Goal: Information Seeking & Learning: Learn about a topic

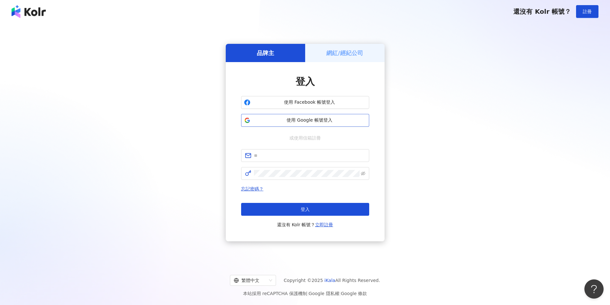
click at [323, 119] on span "使用 Google 帳號登入" at bounding box center [309, 120] width 113 height 6
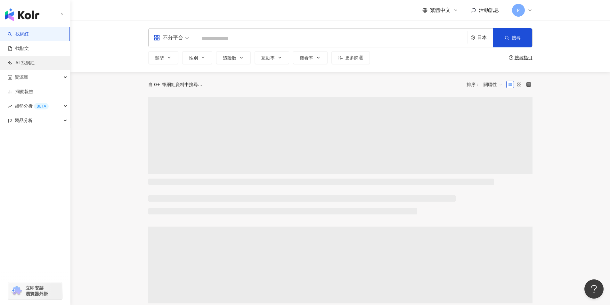
click at [8, 60] on link "AI 找網紅" at bounding box center [21, 63] width 27 height 6
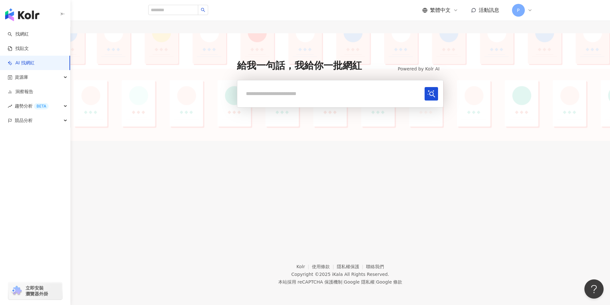
click at [279, 97] on input "text" at bounding box center [332, 93] width 179 height 13
type input "*"
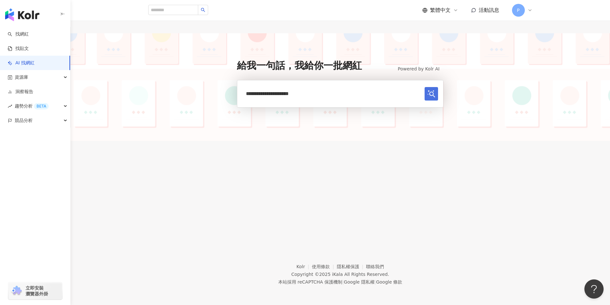
type input "**********"
click at [429, 97] on icon "submit" at bounding box center [432, 94] width 8 height 8
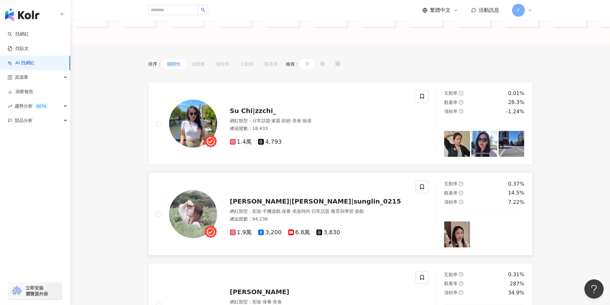
scroll to position [160, 0]
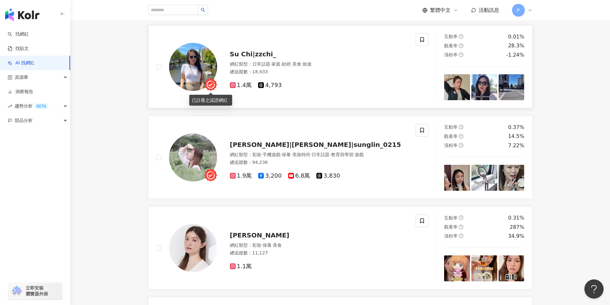
click at [206, 73] on img at bounding box center [193, 67] width 48 height 48
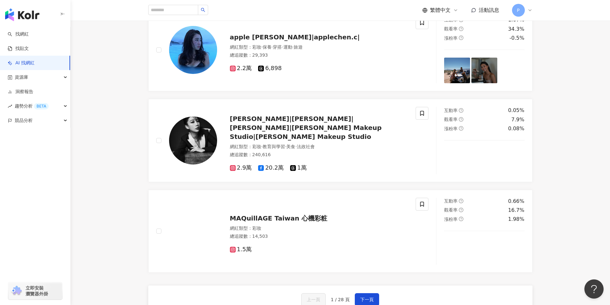
scroll to position [1107, 0]
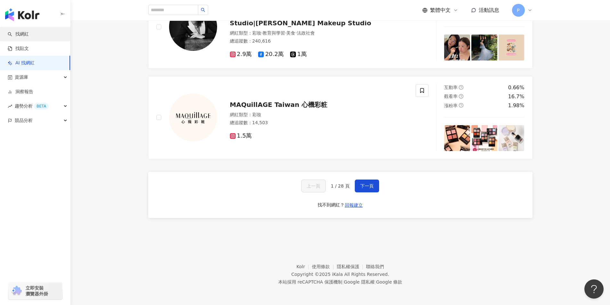
click at [25, 35] on link "找網紅" at bounding box center [18, 34] width 21 height 6
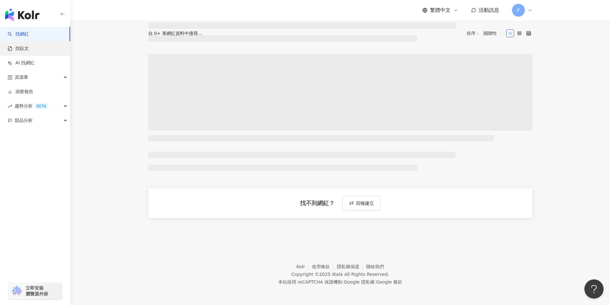
click at [29, 47] on link "找貼文" at bounding box center [18, 48] width 21 height 6
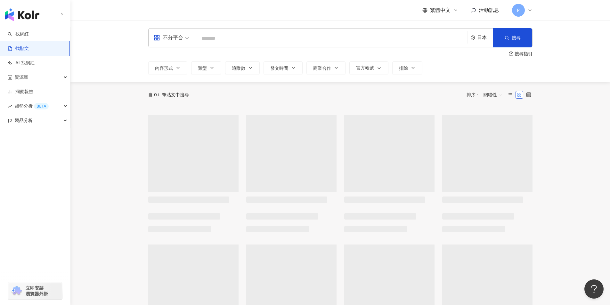
click at [212, 41] on input "search" at bounding box center [331, 38] width 267 height 14
click at [472, 42] on div "日本" at bounding box center [482, 38] width 23 height 19
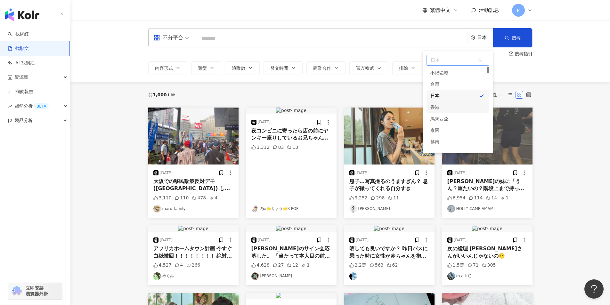
click at [434, 106] on div "香港" at bounding box center [435, 108] width 9 height 12
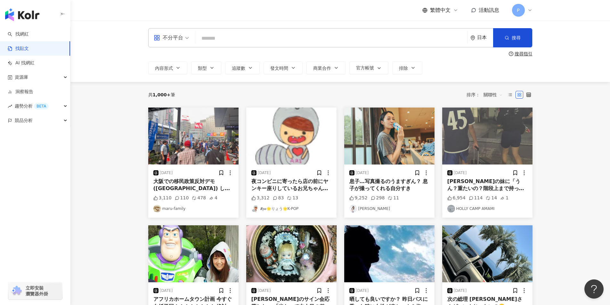
click at [474, 42] on div "日本" at bounding box center [482, 38] width 23 height 19
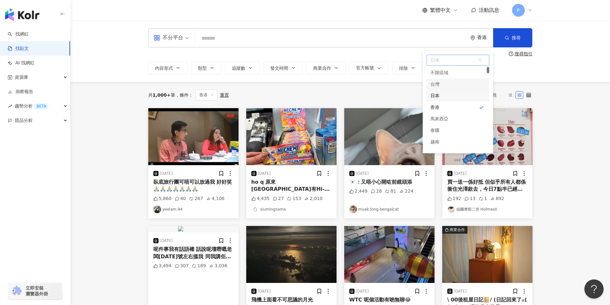
click at [457, 86] on div "台灣" at bounding box center [458, 84] width 63 height 12
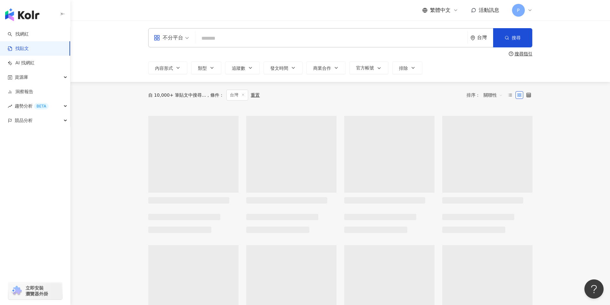
click at [365, 36] on input "search" at bounding box center [331, 38] width 267 height 14
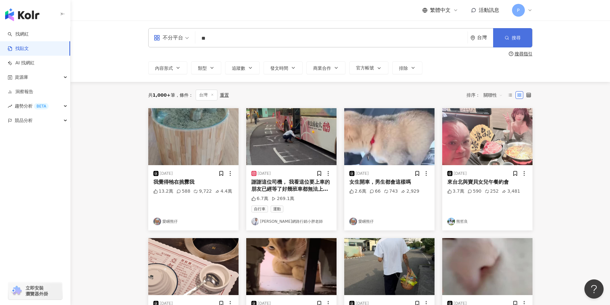
type input "**"
click at [520, 33] on button "搜尋" at bounding box center [512, 37] width 39 height 19
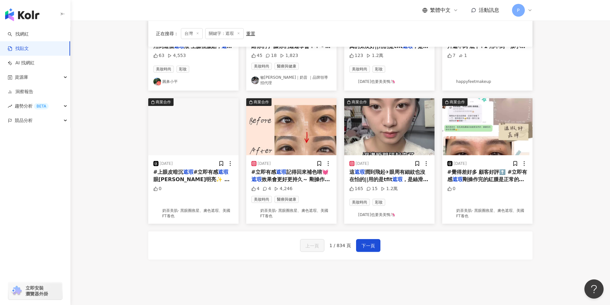
scroll to position [288, 0]
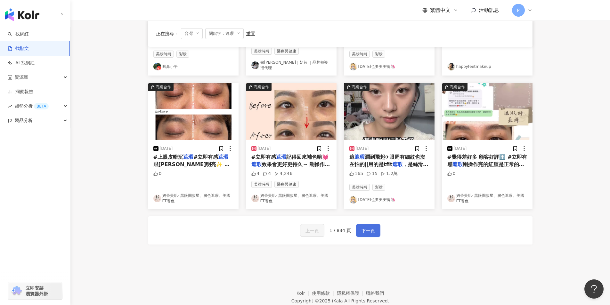
click at [376, 229] on button "下一頁" at bounding box center [368, 230] width 24 height 13
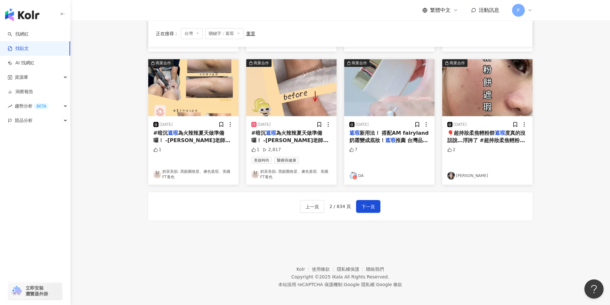
scroll to position [315, 0]
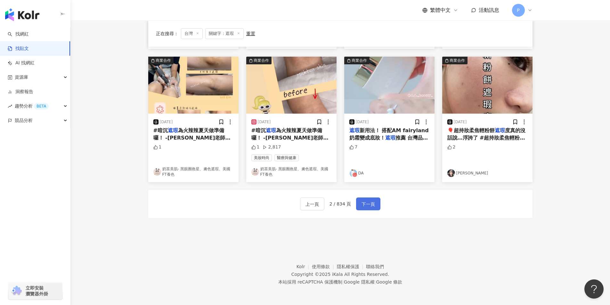
click at [371, 203] on span "下一頁" at bounding box center [368, 205] width 13 height 8
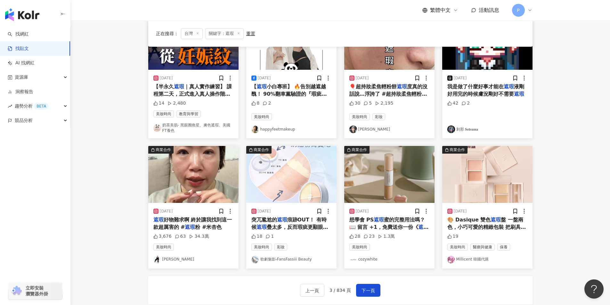
scroll to position [280, 0]
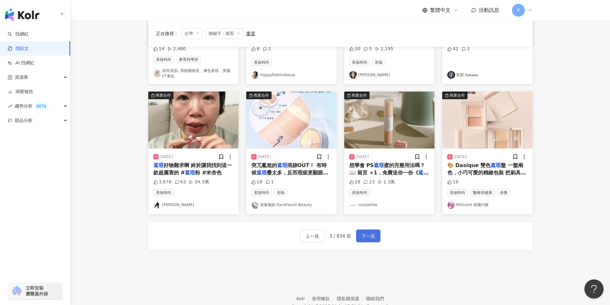
click at [364, 238] on span "下一頁" at bounding box center [368, 237] width 13 height 8
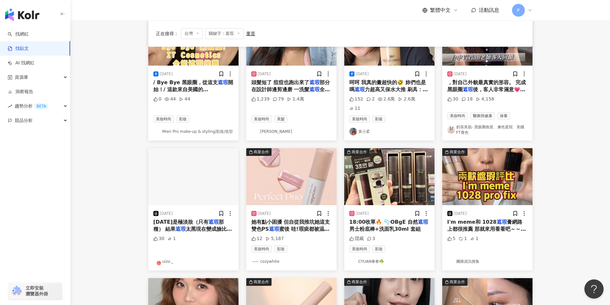
scroll to position [0, 0]
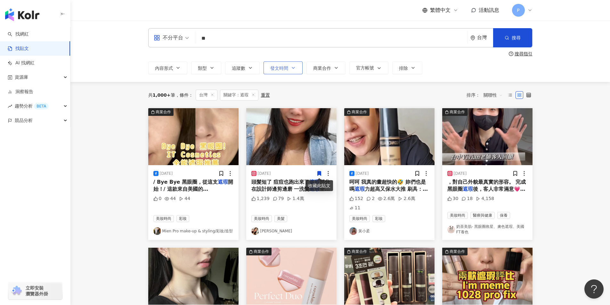
click at [279, 68] on span "發文時間" at bounding box center [279, 68] width 18 height 5
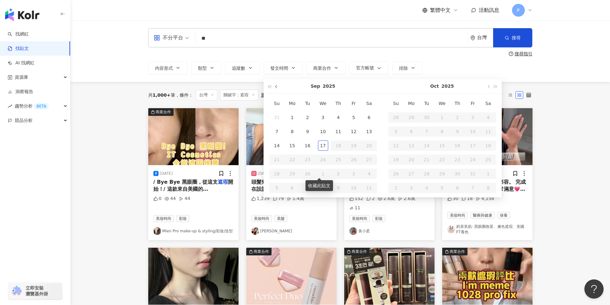
click at [276, 88] on button "button" at bounding box center [276, 86] width 7 height 14
type input "**********"
click at [278, 86] on button "button" at bounding box center [276, 86] width 7 height 14
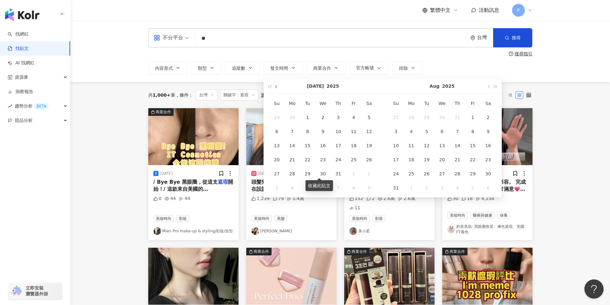
click at [278, 86] on button "button" at bounding box center [276, 86] width 7 height 14
type input "**********"
click at [279, 113] on div "1" at bounding box center [277, 117] width 10 height 10
type input "**********"
click at [490, 89] on button "button" at bounding box center [488, 86] width 7 height 14
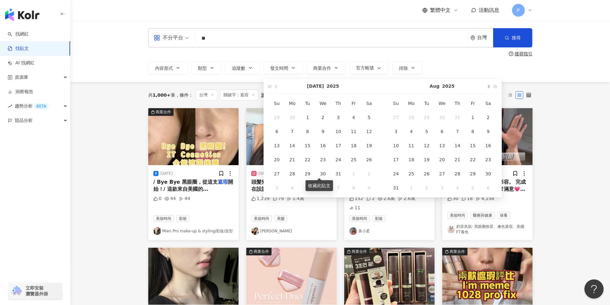
click at [490, 89] on button "button" at bounding box center [488, 86] width 7 height 14
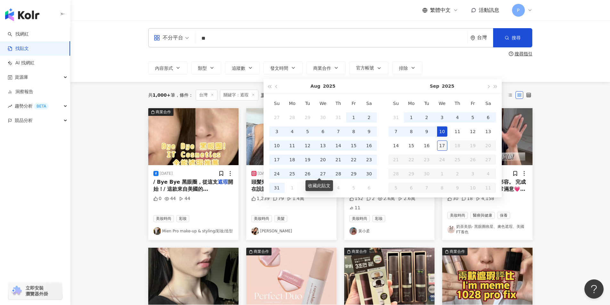
type input "**********"
click at [441, 146] on div "17" at bounding box center [442, 146] width 10 height 10
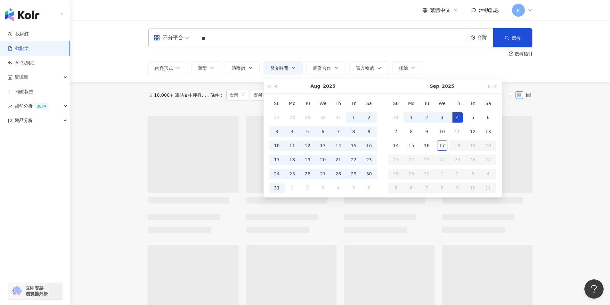
type input "**********"
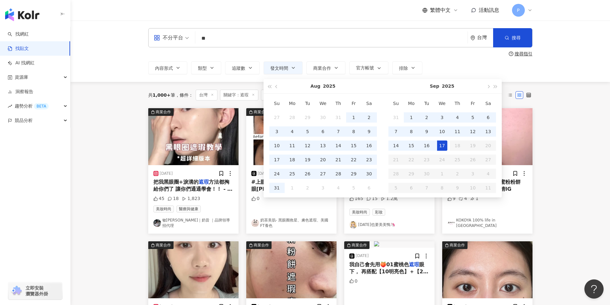
click at [538, 78] on div "**********" at bounding box center [340, 52] width 540 height 62
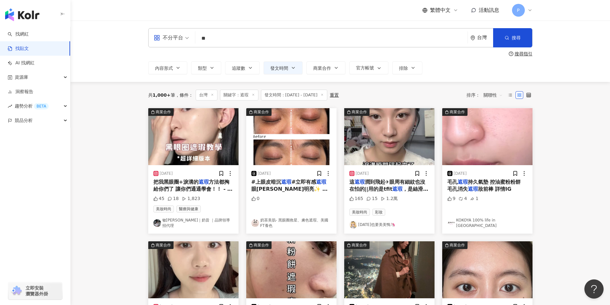
click at [214, 147] on img "button" at bounding box center [193, 136] width 90 height 57
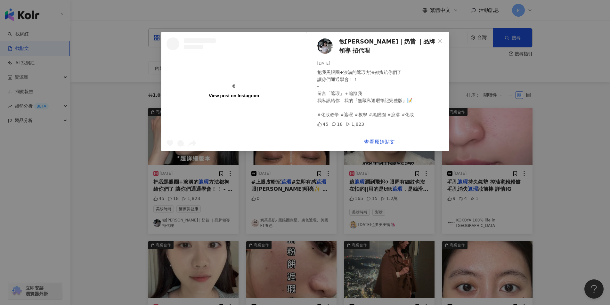
click at [482, 71] on div "View post on Instagram 敏敏 保養｜奶昔 ｜品牌領導 招代理 2025/6/2 把我黑眼圈+淚溝的遮瑕方法都掏給你們了 讓你們通通學會！…" at bounding box center [305, 152] width 610 height 305
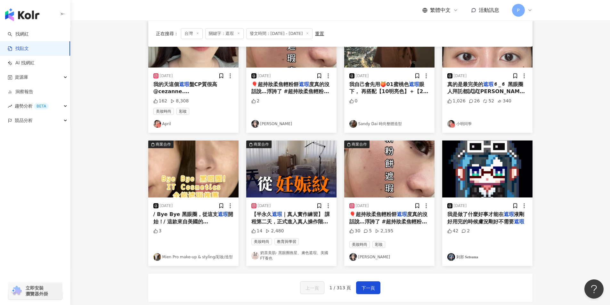
scroll to position [288, 0]
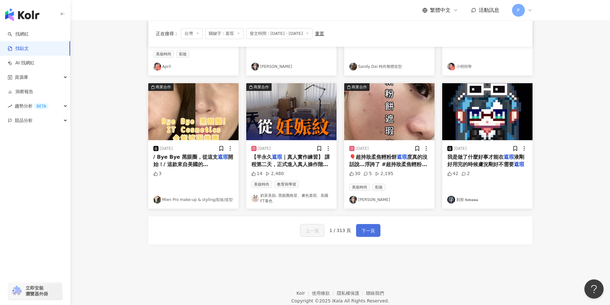
click at [371, 227] on span "下一頁" at bounding box center [368, 231] width 13 height 8
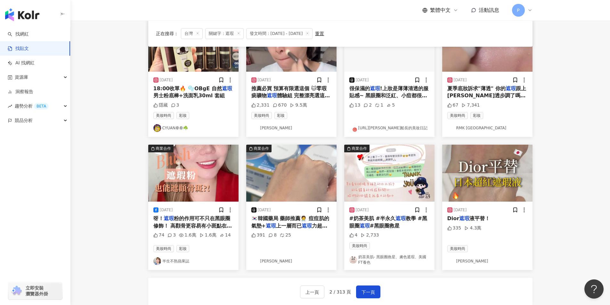
scroll to position [227, 0]
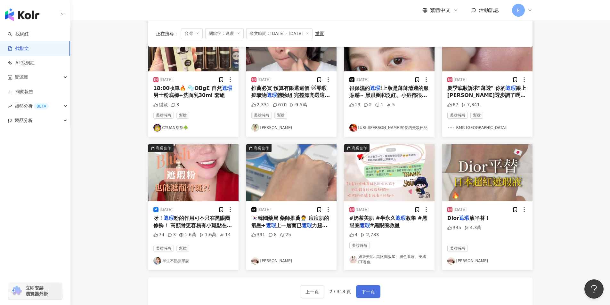
click at [368, 291] on span "下一頁" at bounding box center [368, 292] width 13 height 8
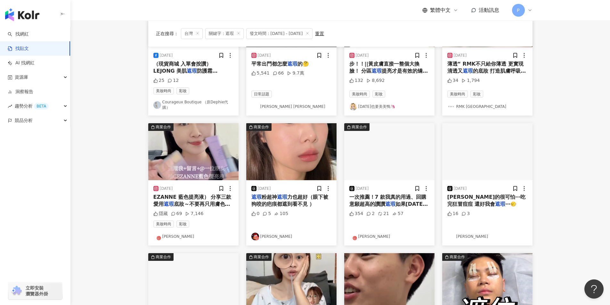
scroll to position [64, 0]
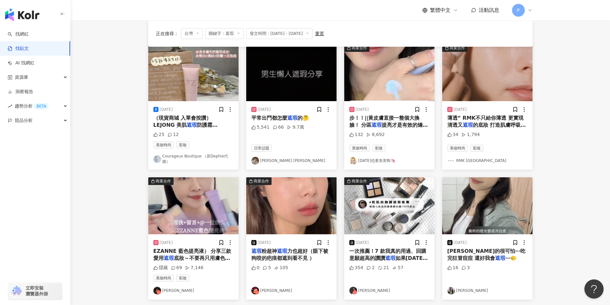
click at [225, 203] on img "button" at bounding box center [193, 205] width 90 height 57
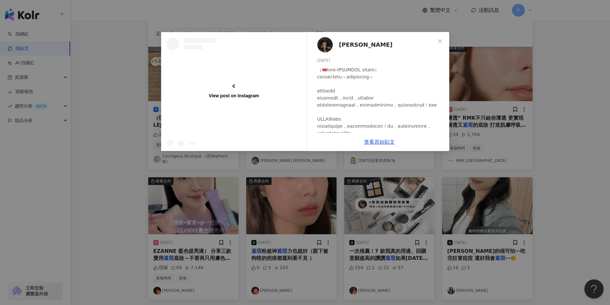
click at [324, 43] on img at bounding box center [324, 44] width 15 height 15
click at [379, 144] on link "查看原始貼文" at bounding box center [379, 142] width 31 height 6
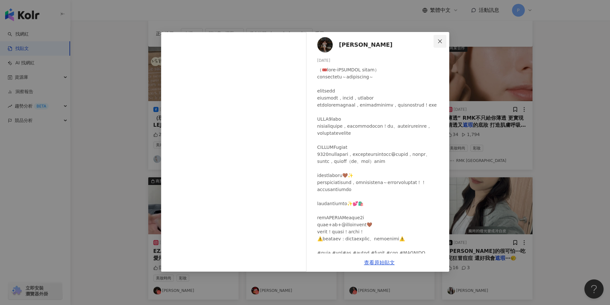
click at [440, 39] on icon "close" at bounding box center [440, 41] width 5 height 5
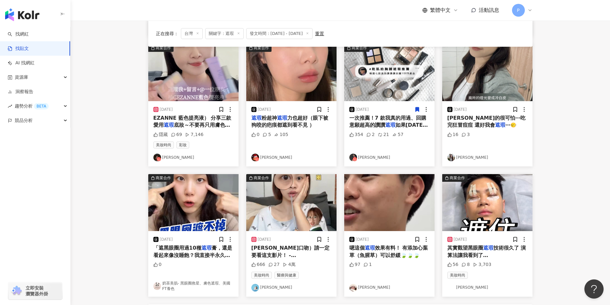
scroll to position [256, 0]
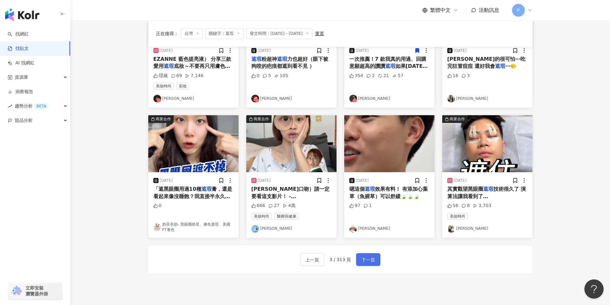
click at [373, 254] on button "下一頁" at bounding box center [368, 259] width 24 height 13
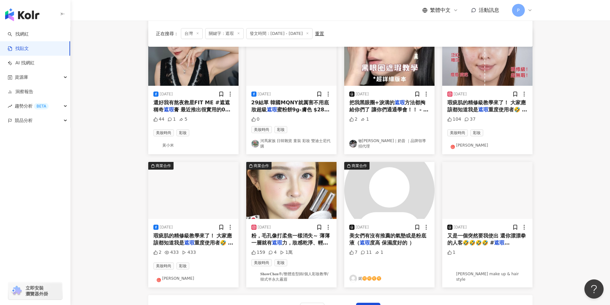
scroll to position [262, 0]
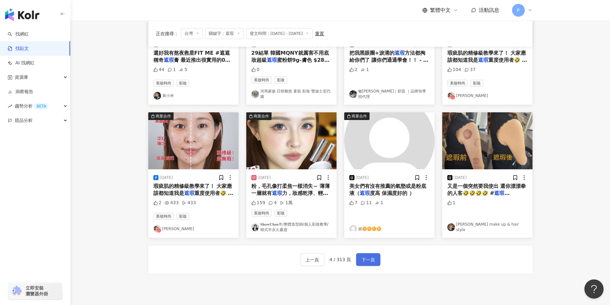
click at [362, 260] on span "下一頁" at bounding box center [368, 260] width 13 height 8
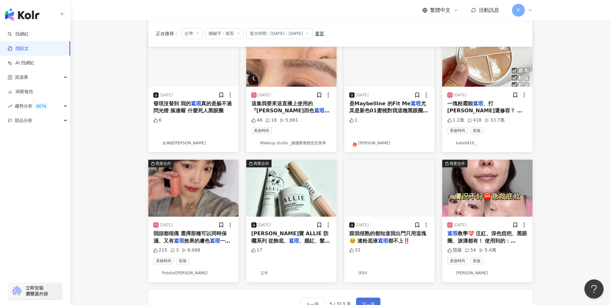
scroll to position [221, 0]
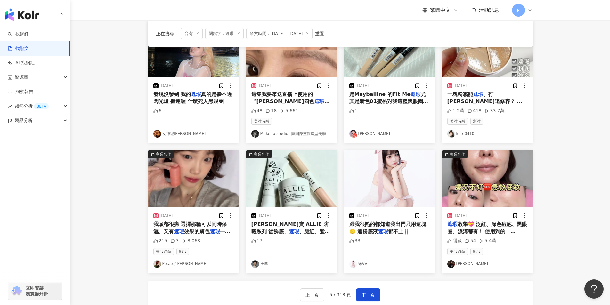
click at [478, 208] on div "2025/8/4 遮瑕 教學💝 泛紅、深色痘疤、黑眼圈、淚溝都有！ 使用到的： Givenchy PRISME LIBRE SKIN CARING CORRE…" at bounding box center [487, 240] width 90 height 65
click at [509, 164] on img "button" at bounding box center [487, 179] width 90 height 57
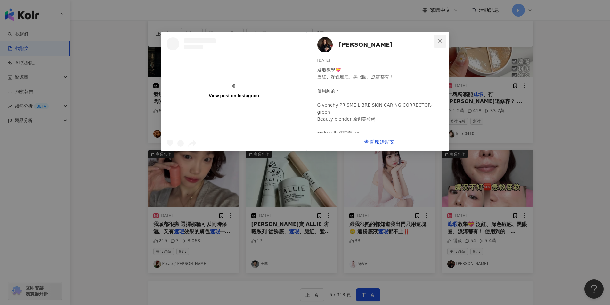
click at [439, 39] on icon "close" at bounding box center [440, 41] width 5 height 5
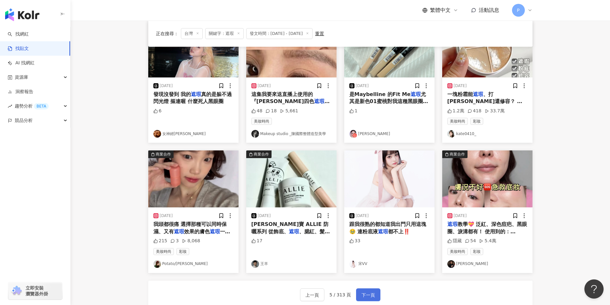
click at [364, 292] on span "下一頁" at bounding box center [368, 296] width 13 height 8
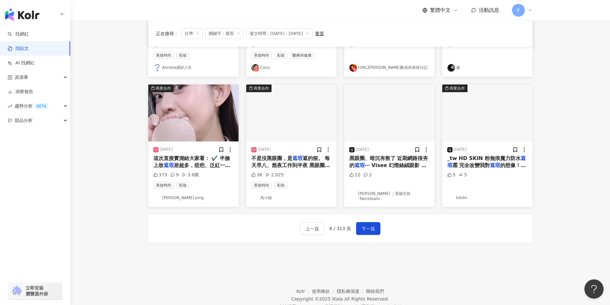
scroll to position [285, 0]
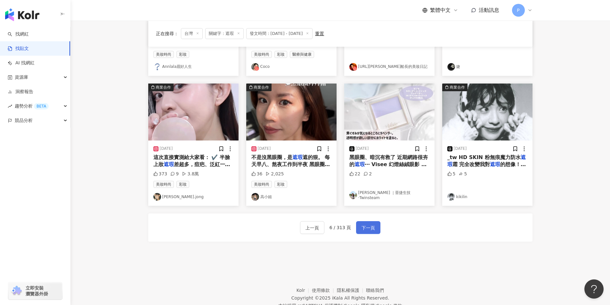
click at [359, 228] on button "下一頁" at bounding box center [368, 227] width 24 height 13
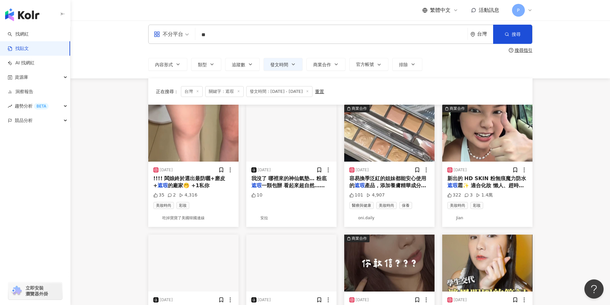
scroll to position [0, 0]
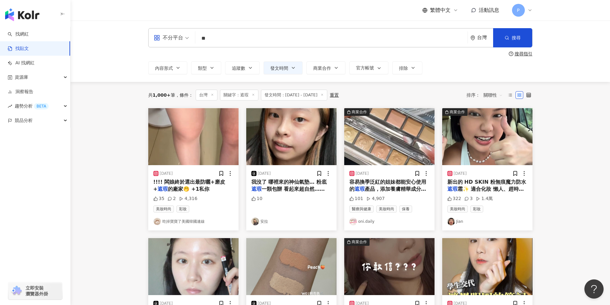
click at [490, 195] on div "2025/8/11 新出的 HD SKIN 粉無痕魔力防水 遮瑕 霜✨ 適合化妝 懶人、趕時間、夏天都 322 3 1.4萬 美妝時尚 彩妝 Jian" at bounding box center [487, 197] width 90 height 65
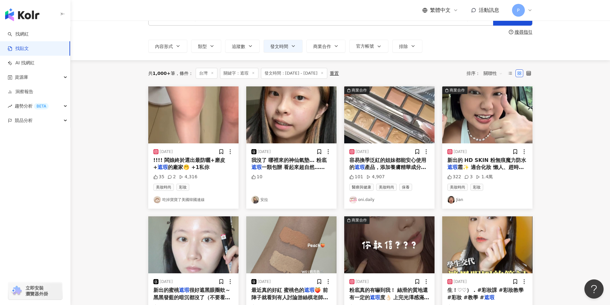
scroll to position [64, 0]
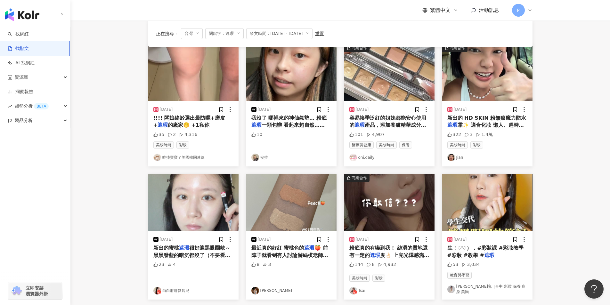
click at [408, 193] on img "button" at bounding box center [389, 202] width 90 height 57
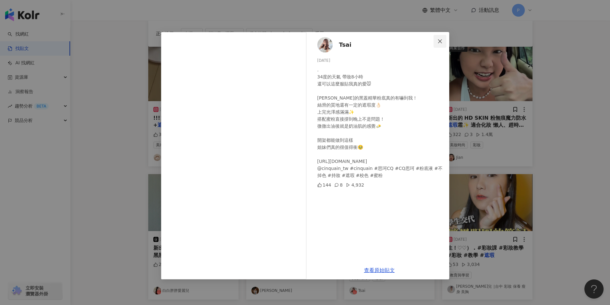
click at [437, 45] on button "Close" at bounding box center [440, 41] width 13 height 13
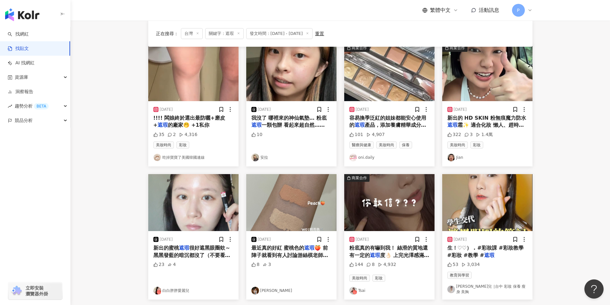
click at [467, 204] on img "button" at bounding box center [487, 202] width 90 height 57
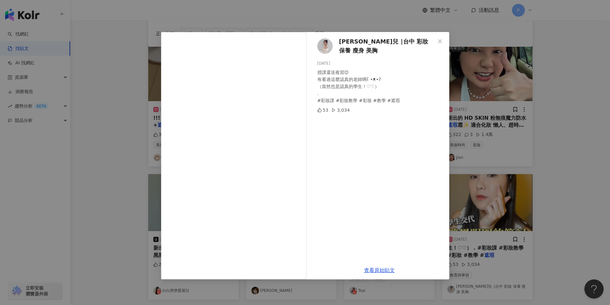
click at [367, 42] on span "婷婷兒 ∣台中 彩妝 保養 瘦身 美胸" at bounding box center [387, 46] width 96 height 18
click at [373, 271] on link "查看原始貼文" at bounding box center [379, 271] width 31 height 6
click at [571, 62] on div "婷婷兒 ∣台中 彩妝 保養 瘦身 美胸 2025/6/2 授課還送複習😌 有看過這麼認真的老師嗎ʕ •ᴥ•ʔ （當然也是認真的學生！♡♡） . #彩妝課 #彩…" at bounding box center [305, 152] width 610 height 305
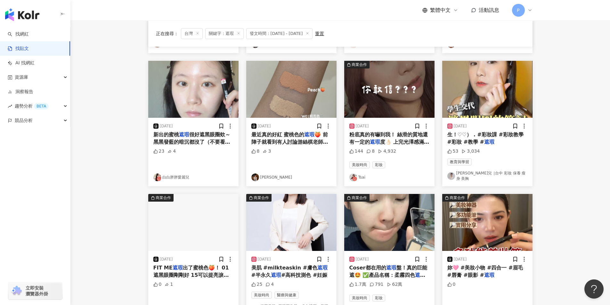
scroll to position [224, 0]
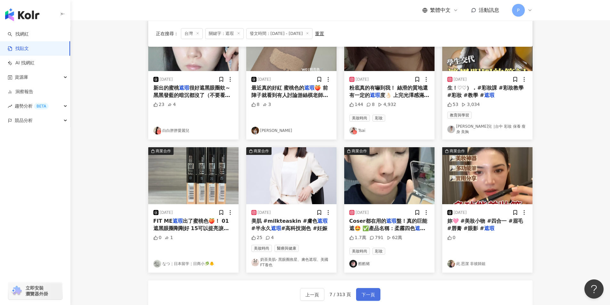
click at [363, 288] on button "下一頁" at bounding box center [368, 294] width 24 height 13
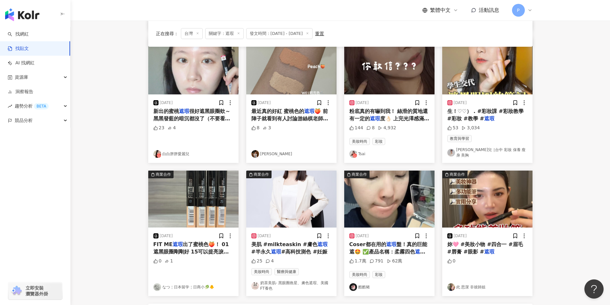
scroll to position [288, 0]
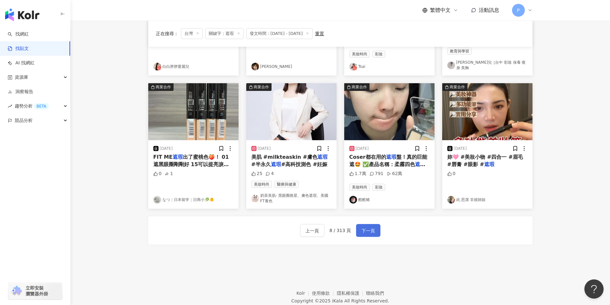
click at [356, 229] on button "下一頁" at bounding box center [368, 230] width 24 height 13
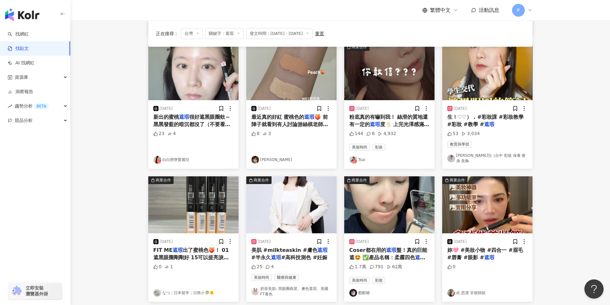
scroll to position [256, 0]
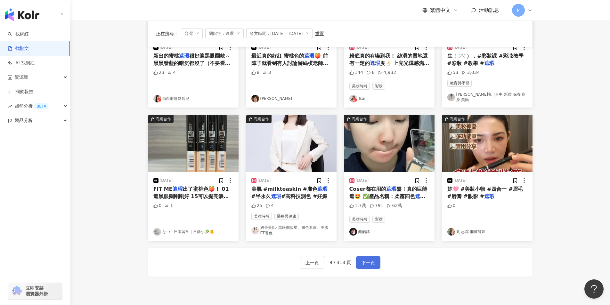
click at [372, 256] on button "下一頁" at bounding box center [368, 262] width 24 height 13
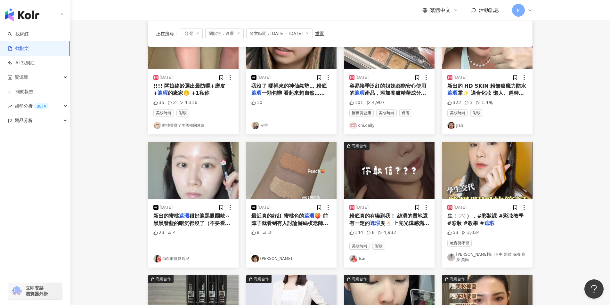
scroll to position [0, 0]
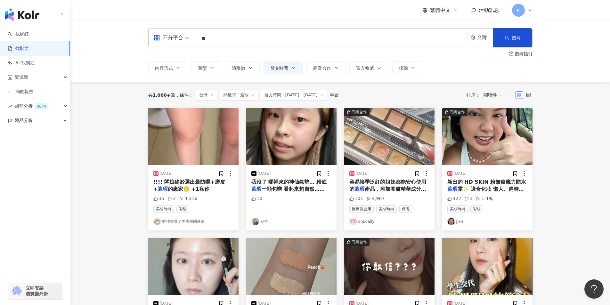
click at [29, 45] on link "找貼文" at bounding box center [18, 48] width 21 height 6
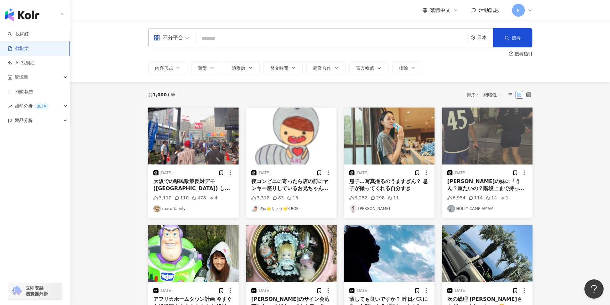
click at [474, 34] on div "日本" at bounding box center [482, 38] width 23 height 19
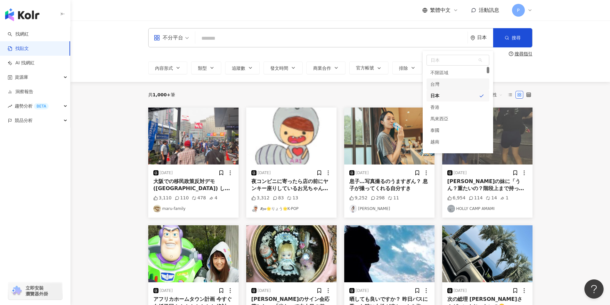
drag, startPoint x: 466, startPoint y: 82, endPoint x: 463, endPoint y: 81, distance: 3.7
click at [466, 82] on div "台灣" at bounding box center [458, 84] width 63 height 12
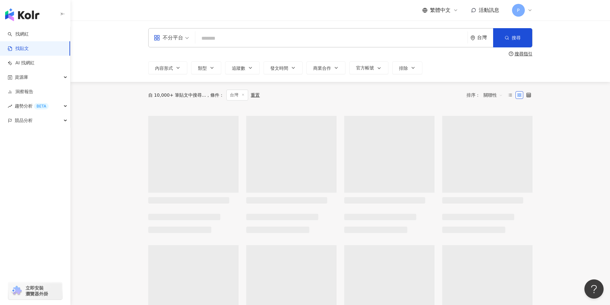
click at [355, 41] on input "search" at bounding box center [331, 38] width 267 height 14
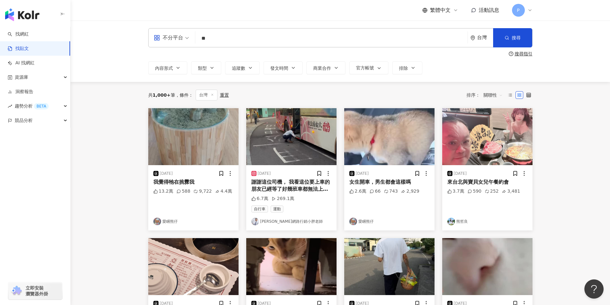
type input "**"
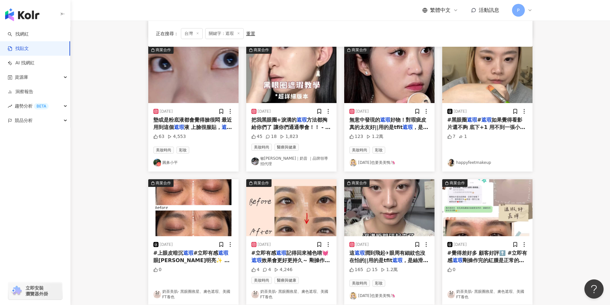
scroll to position [288, 0]
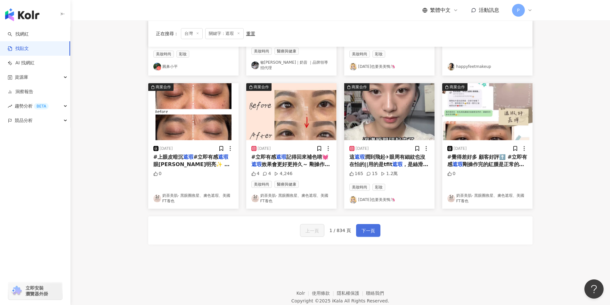
click at [372, 227] on span "下一頁" at bounding box center [368, 231] width 13 height 8
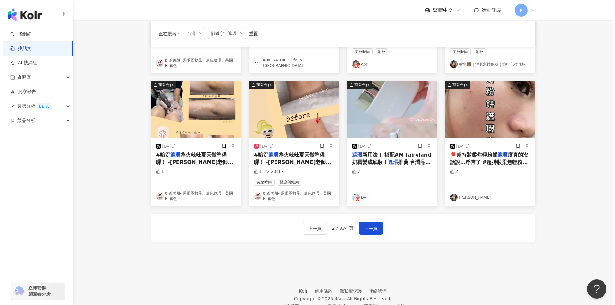
scroll to position [291, 0]
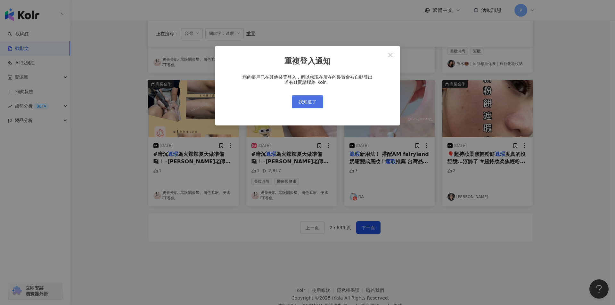
click at [318, 105] on button "我知道了" at bounding box center [307, 101] width 31 height 13
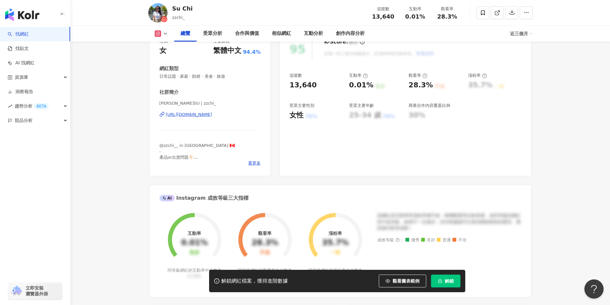
scroll to position [32, 0]
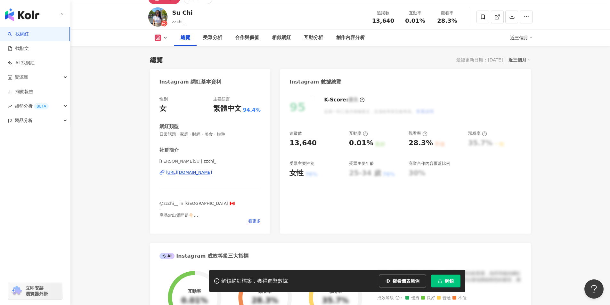
click at [155, 37] on icon at bounding box center [158, 38] width 6 height 6
click at [159, 46] on button "Instagram" at bounding box center [171, 49] width 38 height 9
click at [159, 40] on icon at bounding box center [158, 38] width 6 height 6
click at [163, 48] on button "Instagram" at bounding box center [171, 49] width 38 height 9
drag, startPoint x: 171, startPoint y: 21, endPoint x: 185, endPoint y: 25, distance: 14.5
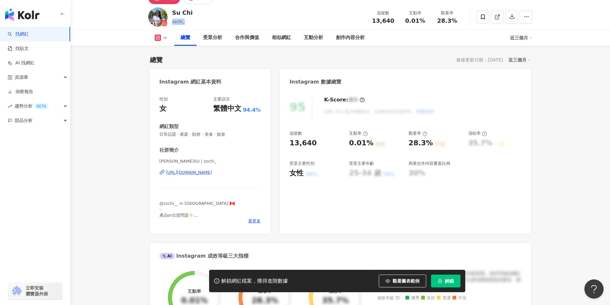
click at [185, 25] on div "Su Chi zzchi_ 追蹤數 13,640 互動率 0.01% 觀看率 28.3%" at bounding box center [341, 16] width 410 height 25
copy span "zzchi_"
